Goal: Entertainment & Leisure: Browse casually

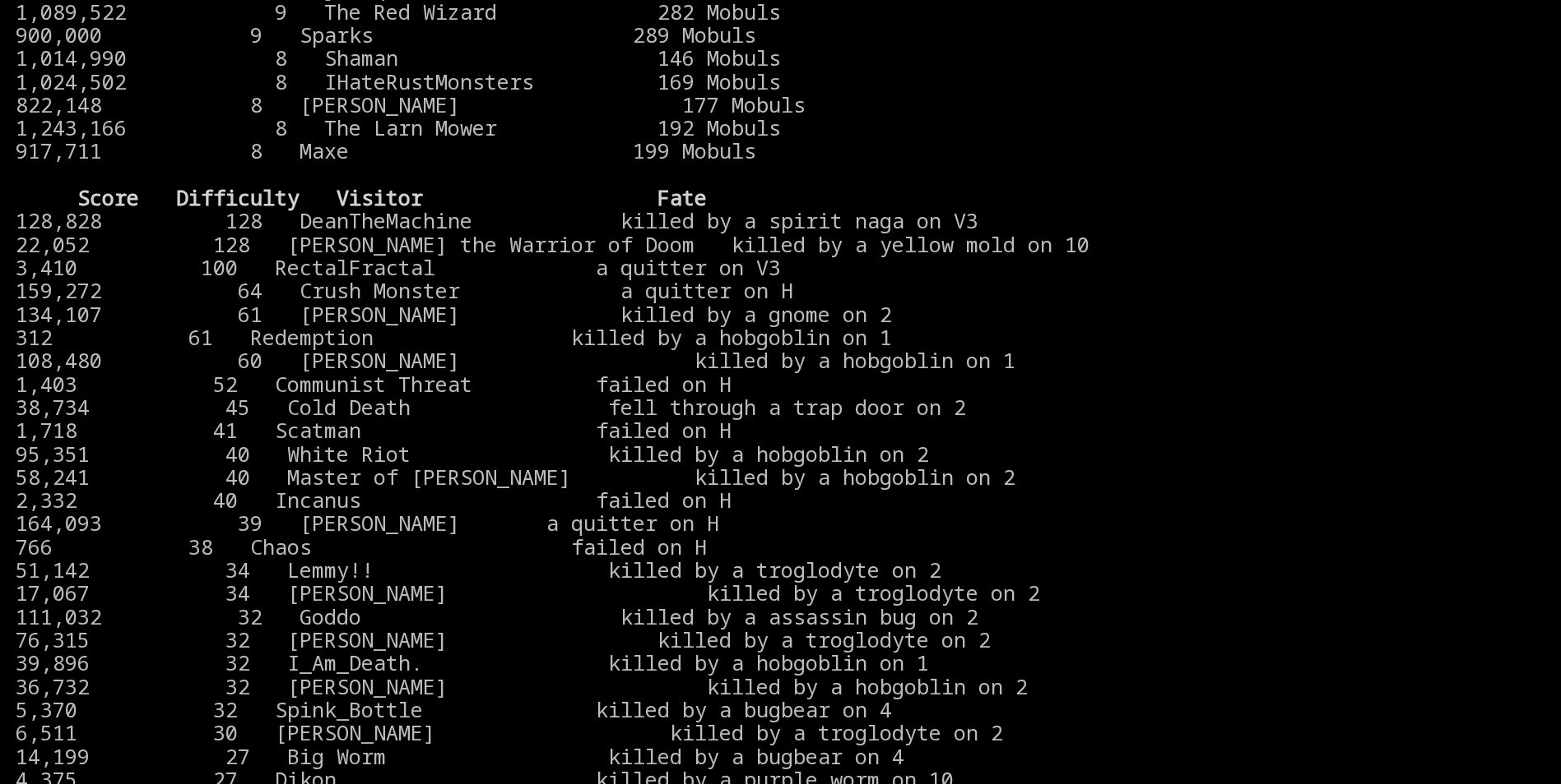
scroll to position [1686, 0]
